Goal: Task Accomplishment & Management: Use online tool/utility

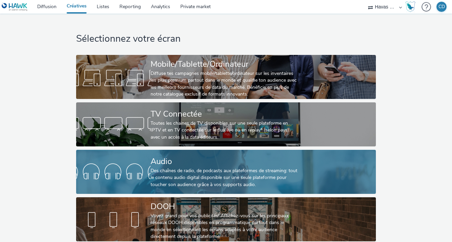
click at [159, 185] on div "Des chaînes de radio, de podcasts aux plateformes de streaming: tout le contenu…" at bounding box center [225, 177] width 149 height 21
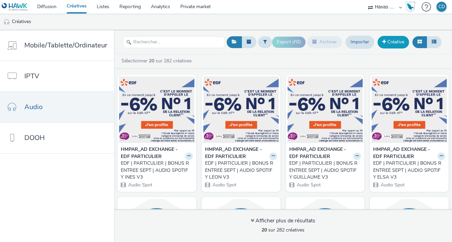
click at [388, 45] on link "Créative" at bounding box center [393, 42] width 31 height 12
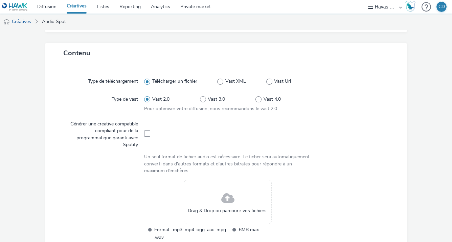
scroll to position [134, 0]
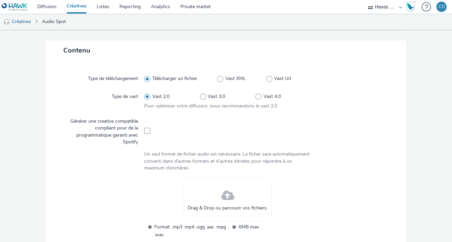
click at [148, 134] on div at bounding box center [227, 130] width 167 height 30
click at [146, 130] on span at bounding box center [147, 131] width 6 height 6
checkbox input "true"
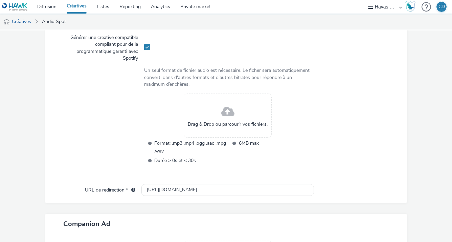
scroll to position [313, 0]
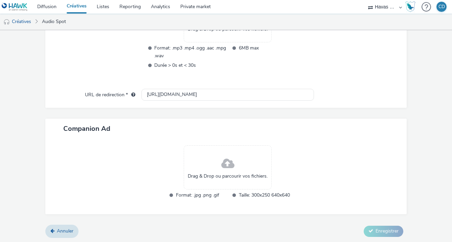
click at [274, 202] on div "Format: .jpg .png .gif Taille: 300x250 640x640" at bounding box center [228, 198] width 124 height 15
click at [37, 7] on link "Diffusion" at bounding box center [46, 7] width 29 height 14
